Goal: Transaction & Acquisition: Purchase product/service

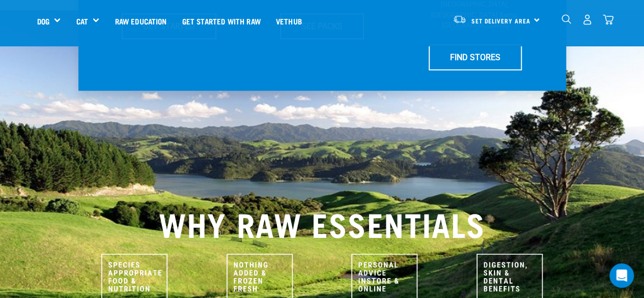
scroll to position [306, 0]
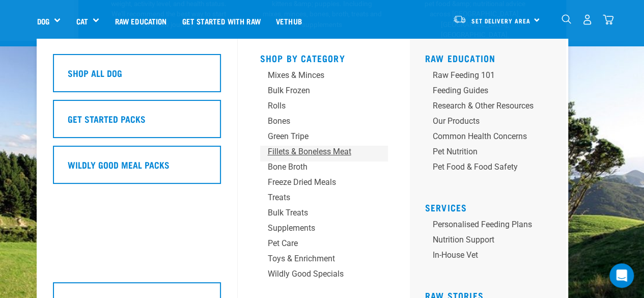
click at [326, 153] on div "Fillets & Boneless Meat" at bounding box center [315, 152] width 95 height 12
